Goal: Task Accomplishment & Management: Use online tool/utility

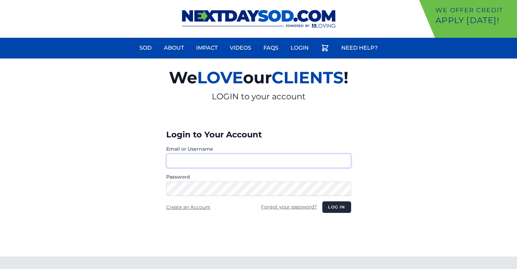
type input "********"
click at [322, 201] on button "Log in" at bounding box center [336, 207] width 29 height 12
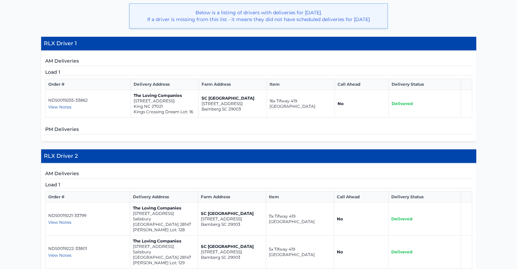
scroll to position [177, 0]
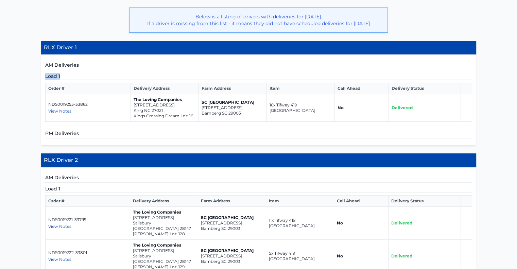
drag, startPoint x: 516, startPoint y: 66, endPoint x: 517, endPoint y: 104, distance: 38.4
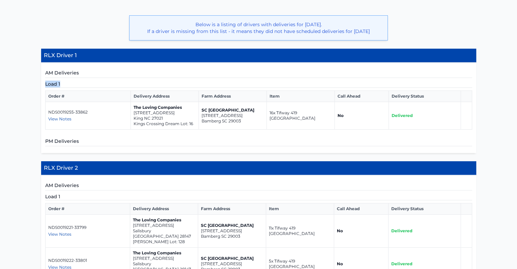
scroll to position [158, 0]
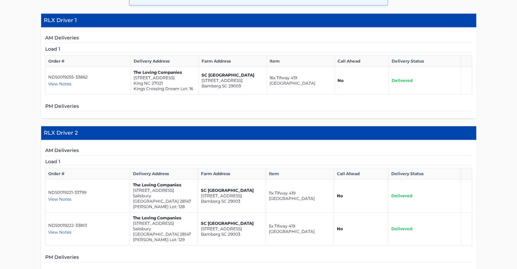
scroll to position [217, 0]
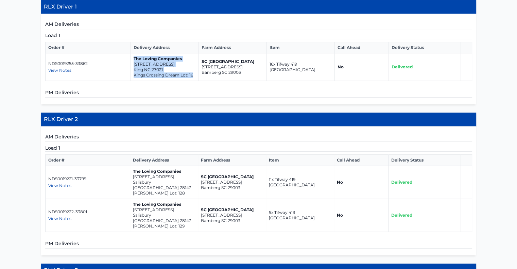
drag, startPoint x: 192, startPoint y: 80, endPoint x: 132, endPoint y: 62, distance: 62.2
click at [132, 62] on td "The Loving Companies [STREET_ADDRESS] Kings Crossing Dream Lot: 16" at bounding box center [165, 67] width 68 height 28
click at [134, 81] on td "The Loving Companies [STREET_ADDRESS] Kings Crossing Dream Lot: 16" at bounding box center [165, 67] width 68 height 28
drag, startPoint x: 162, startPoint y: 75, endPoint x: 134, endPoint y: 66, distance: 29.3
click at [134, 66] on td "The Loving Companies [STREET_ADDRESS] Kings Crossing Dream Lot: 16" at bounding box center [165, 67] width 68 height 28
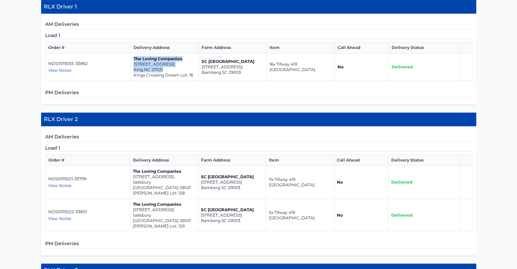
copy td "The Loving Companies [STREET_ADDRESS]"
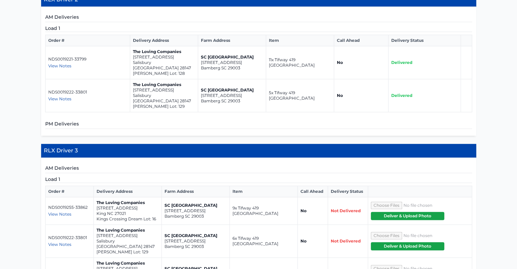
scroll to position [336, 0]
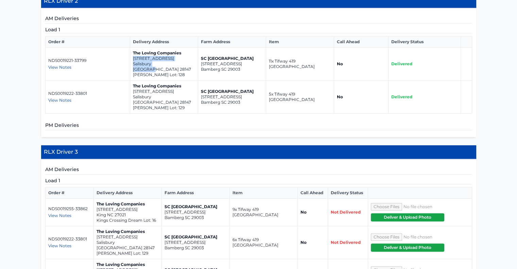
drag, startPoint x: 171, startPoint y: 69, endPoint x: 129, endPoint y: 65, distance: 42.3
click at [130, 65] on td "The Loving Companies [STREET_ADDRESS][PERSON_NAME]" at bounding box center [164, 64] width 68 height 33
copy td "[STREET_ADDRESS]"
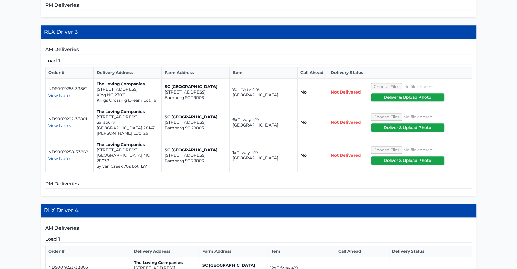
scroll to position [470, 0]
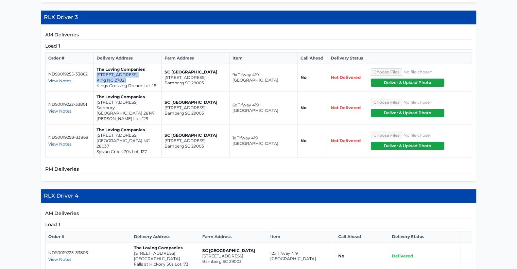
drag, startPoint x: 125, startPoint y: 73, endPoint x: 96, endPoint y: 70, distance: 29.0
click at [96, 70] on td "The Loving Companies [STREET_ADDRESS] Kings Crossing Dream Lot: 16" at bounding box center [128, 78] width 68 height 28
copy td "[STREET_ADDRESS]"
drag, startPoint x: 134, startPoint y: 100, endPoint x: 95, endPoint y: 96, distance: 39.3
click at [95, 96] on td "The Loving Companies [STREET_ADDRESS][PERSON_NAME]" at bounding box center [128, 107] width 68 height 33
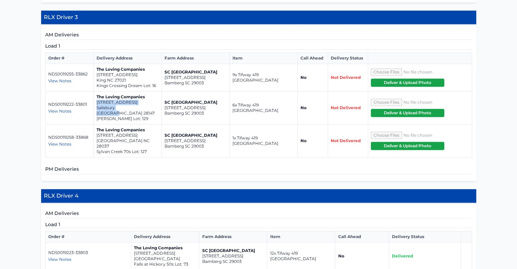
click at [103, 100] on p "[STREET_ADDRESS]" at bounding box center [127, 102] width 62 height 5
click at [145, 105] on p "Salisbury [GEOGRAPHIC_DATA] 28147" at bounding box center [127, 110] width 62 height 11
drag, startPoint x: 137, startPoint y: 101, endPoint x: 96, endPoint y: 97, distance: 40.2
click at [96, 97] on td "The Loving Companies [STREET_ADDRESS][PERSON_NAME]" at bounding box center [128, 107] width 68 height 33
click at [101, 100] on p "[STREET_ADDRESS]" at bounding box center [127, 102] width 62 height 5
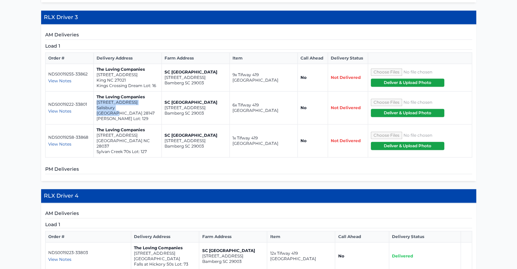
drag, startPoint x: 134, startPoint y: 102, endPoint x: 96, endPoint y: 97, distance: 38.3
click at [96, 97] on td "The Loving Companies [STREET_ADDRESS][PERSON_NAME]" at bounding box center [128, 107] width 68 height 33
copy td "[STREET_ADDRESS]"
click at [110, 132] on p "[STREET_ADDRESS]" at bounding box center [127, 134] width 62 height 5
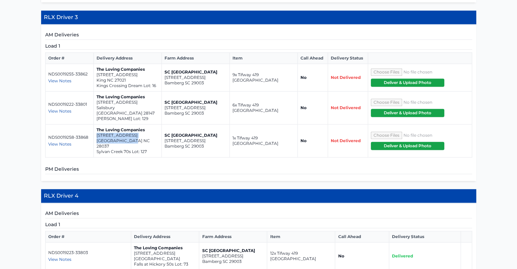
drag, startPoint x: 133, startPoint y: 129, endPoint x: 95, endPoint y: 123, distance: 38.1
click at [95, 124] on td "The Loving Companies [STREET_ADDRESS] 70s Lot: 127" at bounding box center [128, 140] width 68 height 33
copy td "[STREET_ADDRESS]"
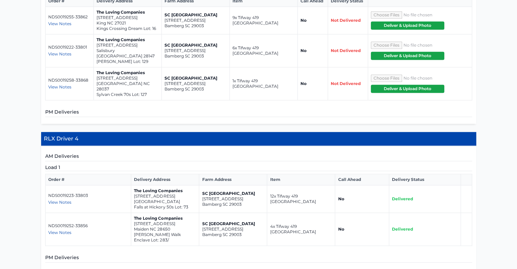
scroll to position [527, 0]
drag, startPoint x: 172, startPoint y: 183, endPoint x: 133, endPoint y: 178, distance: 39.1
click at [133, 185] on td "The Loving Companies [STREET_ADDRESS] Falls at [GEOGRAPHIC_DATA] 50s Lot: 73" at bounding box center [165, 199] width 68 height 28
copy td "[STREET_ADDRESS]"
drag, startPoint x: 170, startPoint y: 212, endPoint x: 133, endPoint y: 207, distance: 37.3
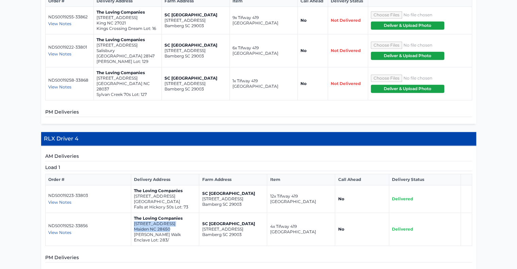
click at [133, 213] on td "The Loving Companies [STREET_ADDRESS][GEOGRAPHIC_DATA][PERSON_NAME] Enclave Lot…" at bounding box center [165, 229] width 68 height 33
copy td "[STREET_ADDRESS]"
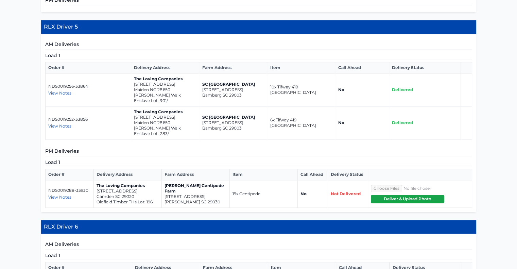
scroll to position [787, 0]
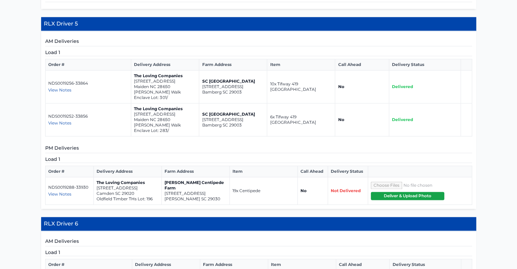
click at [171, 84] on p "Maiden NC 28650" at bounding box center [165, 86] width 62 height 5
drag, startPoint x: 171, startPoint y: 68, endPoint x: 133, endPoint y: 64, distance: 38.3
click at [133, 70] on td "The Loving Companies [STREET_ADDRESS][GEOGRAPHIC_DATA][PERSON_NAME] Enclave Lot…" at bounding box center [165, 86] width 68 height 33
copy td "[STREET_ADDRESS]"
drag, startPoint x: 173, startPoint y: 102, endPoint x: 134, endPoint y: 98, distance: 38.9
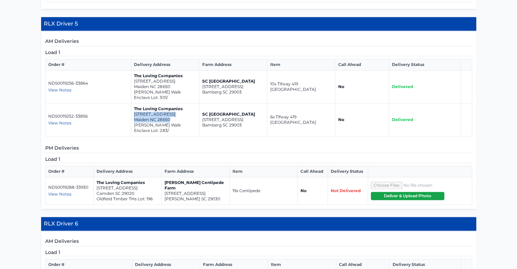
click at [134, 103] on td "The Loving Companies [STREET_ADDRESS][GEOGRAPHIC_DATA][PERSON_NAME] Enclave Lot…" at bounding box center [165, 119] width 68 height 33
click at [166, 89] on p "[PERSON_NAME] Walk Enclave Lot: 301/" at bounding box center [165, 94] width 62 height 11
drag, startPoint x: 170, startPoint y: 101, endPoint x: 133, endPoint y: 97, distance: 37.9
click at [133, 103] on td "The Loving Companies [STREET_ADDRESS][GEOGRAPHIC_DATA][PERSON_NAME] Enclave Lot…" at bounding box center [165, 119] width 68 height 33
copy td "[STREET_ADDRESS]"
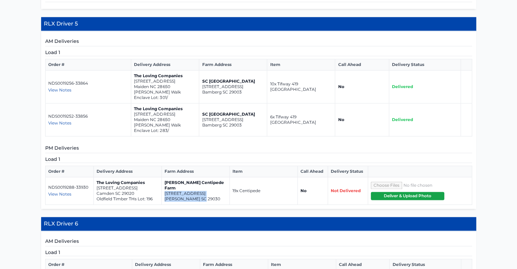
drag, startPoint x: 204, startPoint y: 177, endPoint x: 163, endPoint y: 174, distance: 41.6
click at [163, 177] on td "[PERSON_NAME] Centipede Farm [STREET_ADDRESS][PERSON_NAME]" at bounding box center [196, 191] width 68 height 28
drag, startPoint x: 134, startPoint y: 175, endPoint x: 95, endPoint y: 170, distance: 39.3
click at [95, 177] on td "The Loving Companies [STREET_ADDRESS] Oldfield Timber THs Lot: 196" at bounding box center [128, 191] width 68 height 28
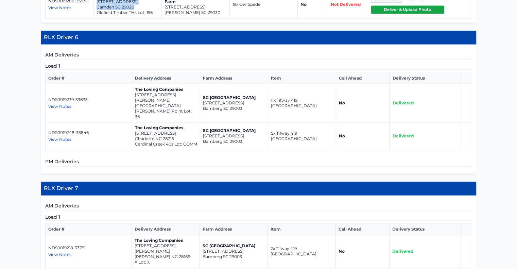
scroll to position [982, 0]
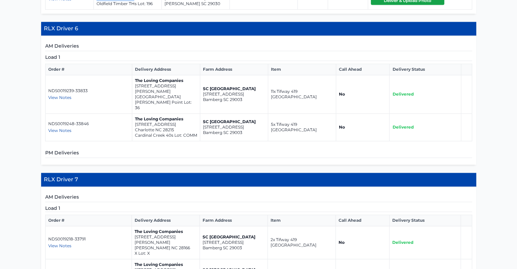
drag, startPoint x: 179, startPoint y: 73, endPoint x: 134, endPoint y: 69, distance: 45.0
click at [134, 75] on td "The Loving Companies [STREET_ADDRESS][PERSON_NAME][PERSON_NAME]" at bounding box center [166, 94] width 68 height 38
drag, startPoint x: 173, startPoint y: 99, endPoint x: 134, endPoint y: 96, distance: 38.8
click at [134, 113] on td "The Loving Companies [STREET_ADDRESS] 40s Lot: COMM" at bounding box center [166, 127] width 68 height 28
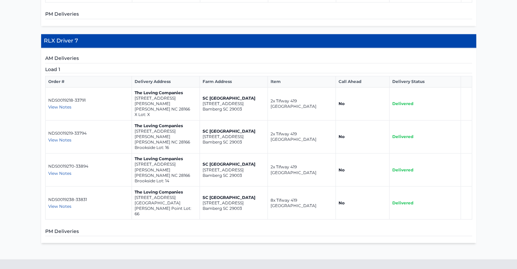
scroll to position [1122, 0]
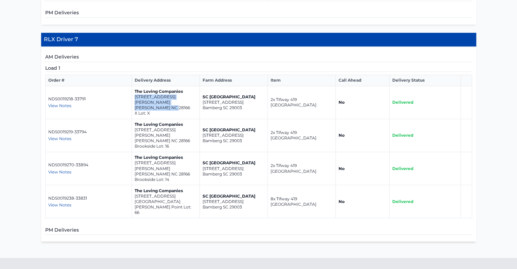
drag, startPoint x: 175, startPoint y: 72, endPoint x: 134, endPoint y: 68, distance: 41.0
click at [134, 86] on td "The Loving Companies [STREET_ADDRESS][PERSON_NAME][PERSON_NAME] X Lot: X" at bounding box center [165, 102] width 68 height 33
click at [159, 110] on p "X Lot: X" at bounding box center [165, 112] width 62 height 5
drag, startPoint x: 174, startPoint y: 98, endPoint x: 133, endPoint y: 94, distance: 40.6
click at [133, 119] on td "The Loving Companies [STREET_ADDRESS][PERSON_NAME][PERSON_NAME] Brookside Lot: …" at bounding box center [165, 135] width 68 height 33
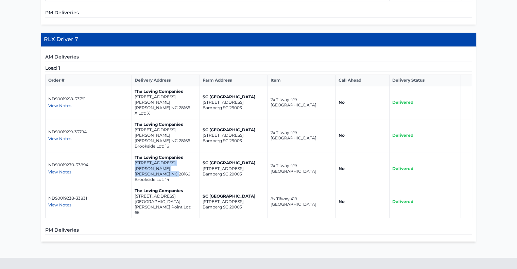
drag, startPoint x: 175, startPoint y: 126, endPoint x: 134, endPoint y: 122, distance: 41.3
click at [134, 152] on td "The Loving Companies [STREET_ADDRESS][PERSON_NAME][PERSON_NAME] Brookside Lot: …" at bounding box center [165, 168] width 68 height 33
click at [179, 198] on p "[GEOGRAPHIC_DATA]" at bounding box center [165, 200] width 62 height 5
click at [179, 193] on p "[STREET_ADDRESS]" at bounding box center [165, 195] width 62 height 5
drag, startPoint x: 179, startPoint y: 153, endPoint x: 134, endPoint y: 149, distance: 45.0
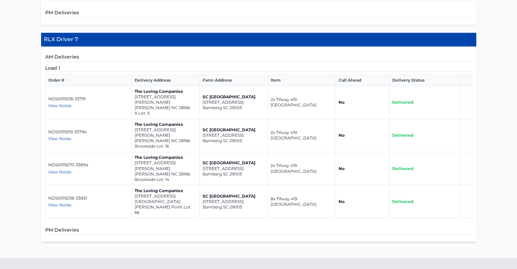
click at [134, 185] on td "The Loving Companies [STREET_ADDRESS][PERSON_NAME]" at bounding box center [165, 201] width 68 height 33
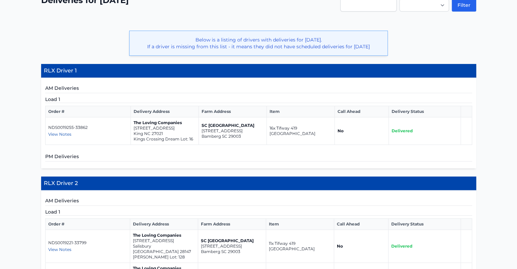
scroll to position [156, 0]
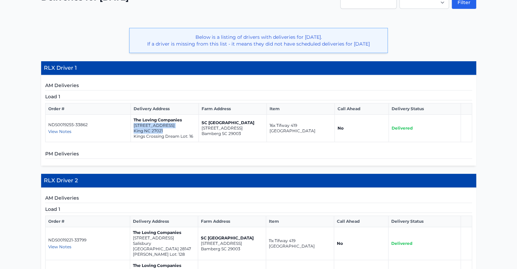
drag, startPoint x: 168, startPoint y: 135, endPoint x: 133, endPoint y: 129, distance: 35.9
click at [133, 129] on td "The Loving Companies [STREET_ADDRESS] Kings Crossing Dream Lot: 16" at bounding box center [165, 128] width 68 height 28
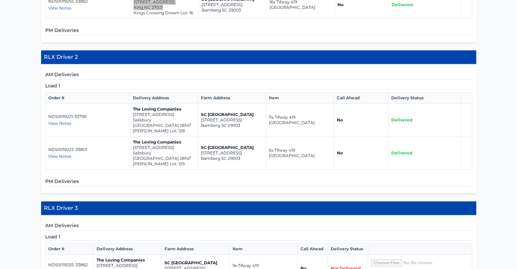
scroll to position [283, 0]
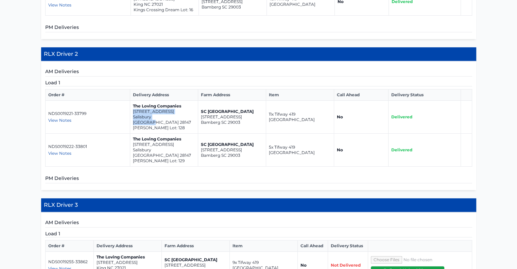
drag, startPoint x: 169, startPoint y: 120, endPoint x: 132, endPoint y: 117, distance: 37.1
click at [132, 117] on td "The Loving Companies [STREET_ADDRESS][PERSON_NAME]" at bounding box center [164, 117] width 68 height 33
click at [133, 114] on p "[STREET_ADDRESS]" at bounding box center [164, 111] width 62 height 5
click at [135, 114] on p "[STREET_ADDRESS]" at bounding box center [164, 111] width 62 height 5
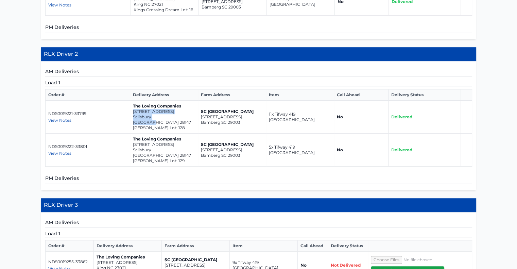
drag, startPoint x: 171, startPoint y: 122, endPoint x: 132, endPoint y: 116, distance: 40.1
click at [132, 116] on td "The Loving Companies [STREET_ADDRESS][PERSON_NAME]" at bounding box center [164, 117] width 68 height 33
drag, startPoint x: 175, startPoint y: 149, endPoint x: 133, endPoint y: 144, distance: 42.1
click at [133, 144] on td "The Loving Companies [STREET_ADDRESS][PERSON_NAME]" at bounding box center [164, 149] width 68 height 33
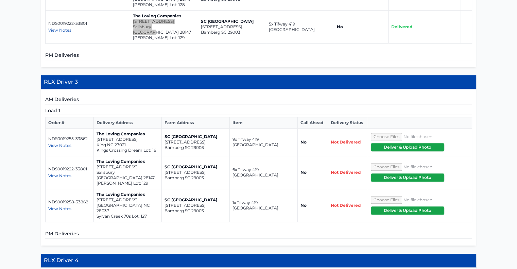
scroll to position [406, 0]
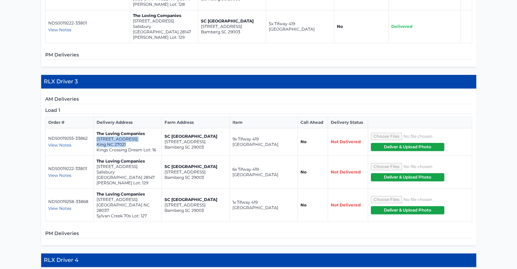
drag, startPoint x: 129, startPoint y: 137, endPoint x: 96, endPoint y: 132, distance: 33.3
click at [96, 132] on td "The Loving Companies [STREET_ADDRESS] Kings Crossing Dream Lot: 16" at bounding box center [128, 142] width 68 height 28
drag, startPoint x: 132, startPoint y: 166, endPoint x: 95, endPoint y: 161, distance: 38.0
click at [95, 161] on td "The Loving Companies [STREET_ADDRESS][PERSON_NAME]" at bounding box center [128, 172] width 68 height 33
click at [136, 169] on p "Salisbury [GEOGRAPHIC_DATA] 28147" at bounding box center [127, 174] width 62 height 11
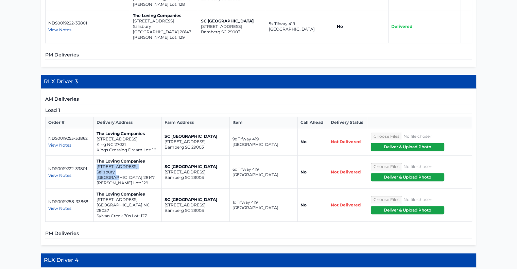
drag, startPoint x: 135, startPoint y: 164, endPoint x: 96, endPoint y: 159, distance: 40.1
click at [96, 159] on td "The Loving Companies [STREET_ADDRESS][PERSON_NAME]" at bounding box center [128, 172] width 68 height 33
drag, startPoint x: 135, startPoint y: 193, endPoint x: 95, endPoint y: 186, distance: 40.3
click at [95, 188] on td "The Loving Companies [STREET_ADDRESS] 70s Lot: 127" at bounding box center [128, 204] width 68 height 33
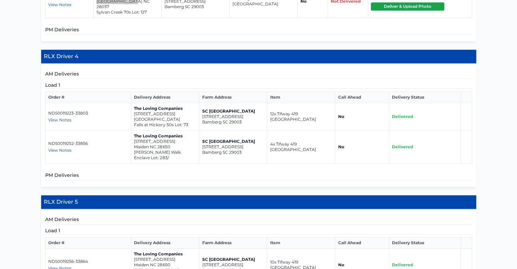
scroll to position [610, 0]
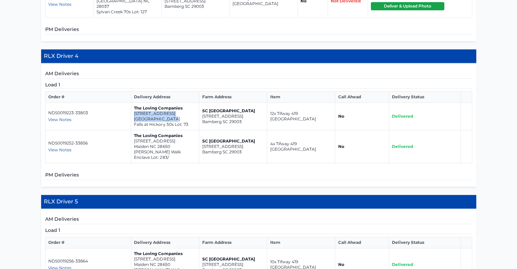
drag, startPoint x: 173, startPoint y: 102, endPoint x: 133, endPoint y: 95, distance: 40.0
click at [133, 103] on td "The Loving Companies [STREET_ADDRESS] Falls at [GEOGRAPHIC_DATA] 50s Lot: 73" at bounding box center [165, 117] width 68 height 28
drag, startPoint x: 170, startPoint y: 128, endPoint x: 133, endPoint y: 124, distance: 37.0
click at [133, 130] on td "The Loving Companies [STREET_ADDRESS][GEOGRAPHIC_DATA][PERSON_NAME] Enclave Lot…" at bounding box center [165, 146] width 68 height 33
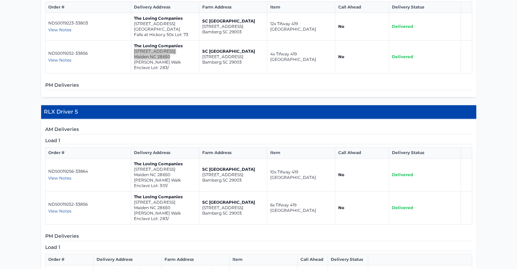
scroll to position [700, 0]
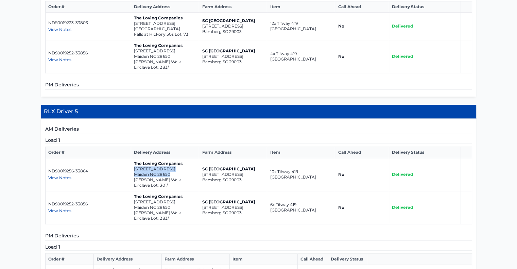
drag, startPoint x: 171, startPoint y: 155, endPoint x: 134, endPoint y: 151, distance: 37.2
click at [134, 158] on td "The Loving Companies [STREET_ADDRESS][GEOGRAPHIC_DATA][PERSON_NAME] Enclave Lot…" at bounding box center [165, 174] width 68 height 33
drag, startPoint x: 176, startPoint y: 187, endPoint x: 132, endPoint y: 183, distance: 43.7
click at [132, 191] on td "The Loving Companies [STREET_ADDRESS][GEOGRAPHIC_DATA][PERSON_NAME] Enclave Lot…" at bounding box center [165, 207] width 68 height 33
click at [259, 191] on td "SC [GEOGRAPHIC_DATA] [STREET_ADDRESS]" at bounding box center [233, 207] width 68 height 33
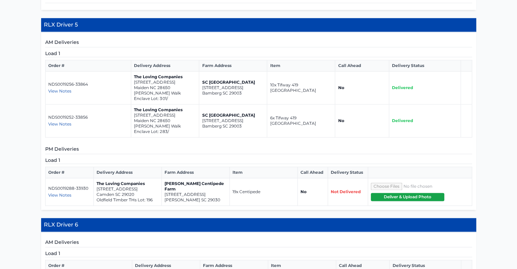
scroll to position [795, 0]
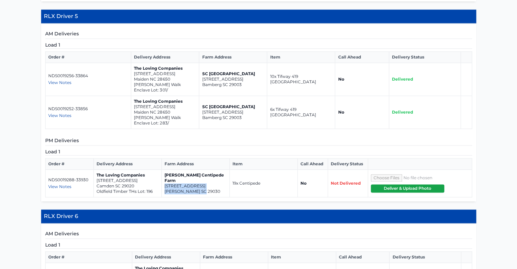
drag, startPoint x: 204, startPoint y: 171, endPoint x: 164, endPoint y: 163, distance: 41.6
click at [164, 169] on td "[PERSON_NAME] Centipede Farm [STREET_ADDRESS][PERSON_NAME]" at bounding box center [196, 183] width 68 height 28
drag, startPoint x: 137, startPoint y: 165, endPoint x: 96, endPoint y: 164, distance: 40.8
click at [96, 169] on td "The Loving Companies [STREET_ADDRESS] Oldfield Timber THs Lot: 196" at bounding box center [128, 183] width 68 height 28
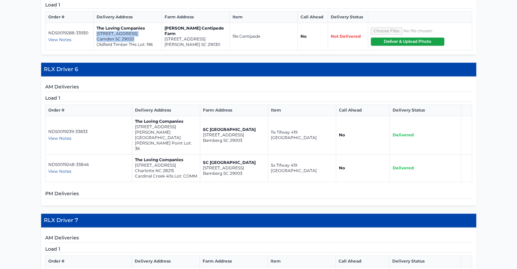
drag, startPoint x: 180, startPoint y: 114, endPoint x: 132, endPoint y: 106, distance: 48.5
click at [132, 116] on td "The Loving Companies [STREET_ADDRESS][PERSON_NAME][PERSON_NAME]" at bounding box center [166, 135] width 68 height 38
drag, startPoint x: 173, startPoint y: 142, endPoint x: 134, endPoint y: 133, distance: 39.4
click at [134, 154] on td "The Loving Companies [STREET_ADDRESS] 40s Lot: COMM" at bounding box center [166, 168] width 68 height 28
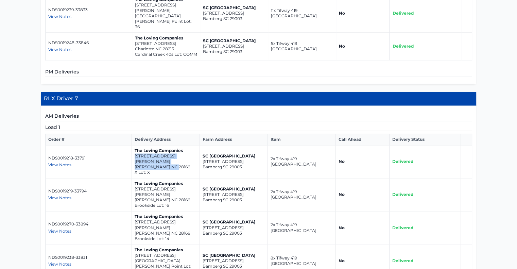
drag, startPoint x: 174, startPoint y: 131, endPoint x: 133, endPoint y: 126, distance: 40.4
click at [133, 145] on td "The Loving Companies [STREET_ADDRESS][PERSON_NAME][PERSON_NAME] X Lot: X" at bounding box center [165, 161] width 68 height 33
drag, startPoint x: 150, startPoint y: 159, endPoint x: 134, endPoint y: 153, distance: 17.2
click at [134, 178] on td "The Loving Companies [STREET_ADDRESS][PERSON_NAME][PERSON_NAME] Brookside Lot: …" at bounding box center [165, 194] width 68 height 33
drag, startPoint x: 175, startPoint y: 187, endPoint x: 132, endPoint y: 182, distance: 43.1
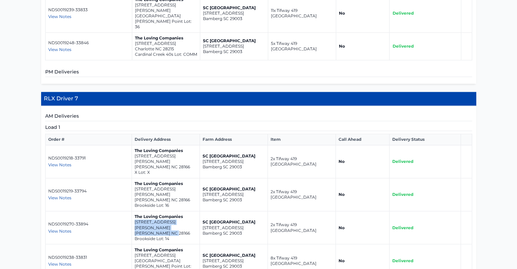
click at [132, 211] on td "The Loving Companies [STREET_ADDRESS][PERSON_NAME][PERSON_NAME] Brookside Lot: …" at bounding box center [165, 227] width 68 height 33
drag, startPoint x: 181, startPoint y: 215, endPoint x: 133, endPoint y: 207, distance: 47.7
click at [133, 244] on td "The Loving Companies [STREET_ADDRESS][PERSON_NAME]" at bounding box center [165, 260] width 68 height 33
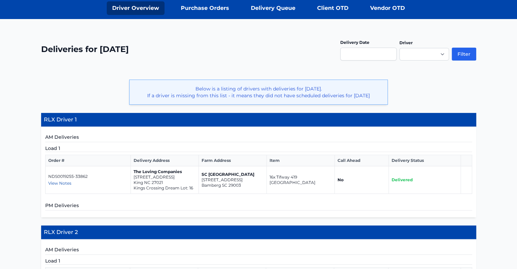
scroll to position [106, 0]
